Goal: Transaction & Acquisition: Obtain resource

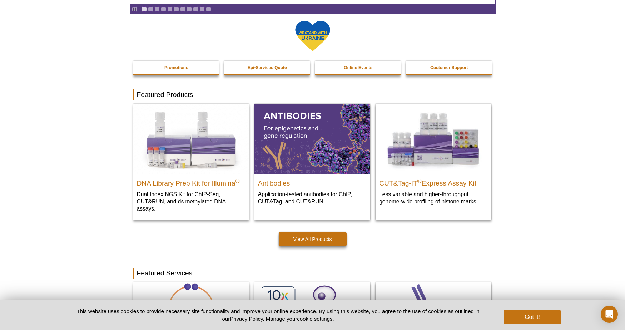
scroll to position [124, 0]
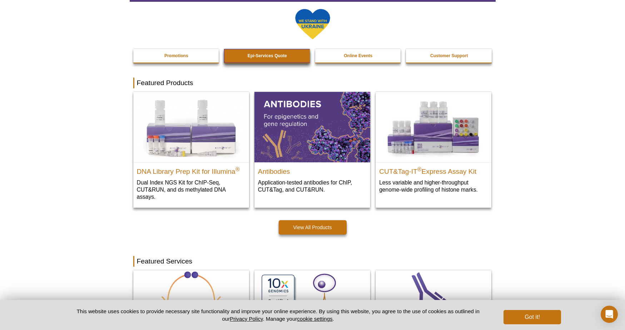
click at [260, 56] on strong "Epi-Services Quote" at bounding box center [267, 55] width 39 height 5
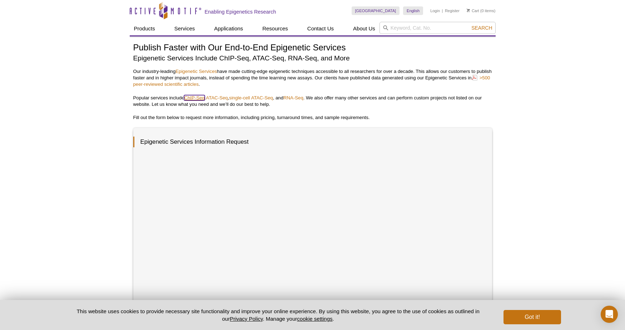
click at [195, 99] on link "ChIP-Seq" at bounding box center [194, 97] width 20 height 5
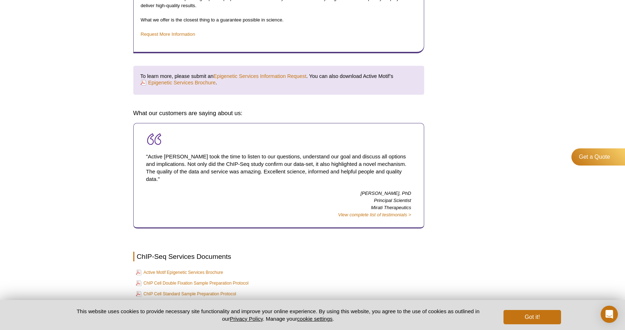
scroll to position [1073, 0]
click at [169, 267] on link "Active Motif Epigenetic Services Brochure" at bounding box center [180, 271] width 88 height 9
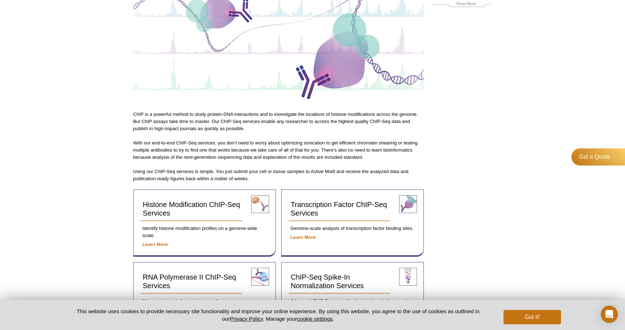
scroll to position [0, 0]
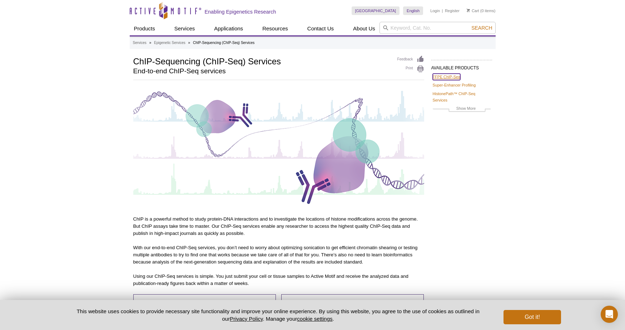
click at [439, 78] on link "FFPE ChIP-Seq" at bounding box center [447, 77] width 28 height 6
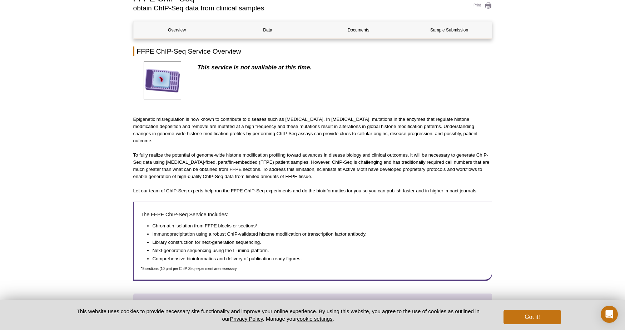
scroll to position [65, 0]
